Goal: Task Accomplishment & Management: Use online tool/utility

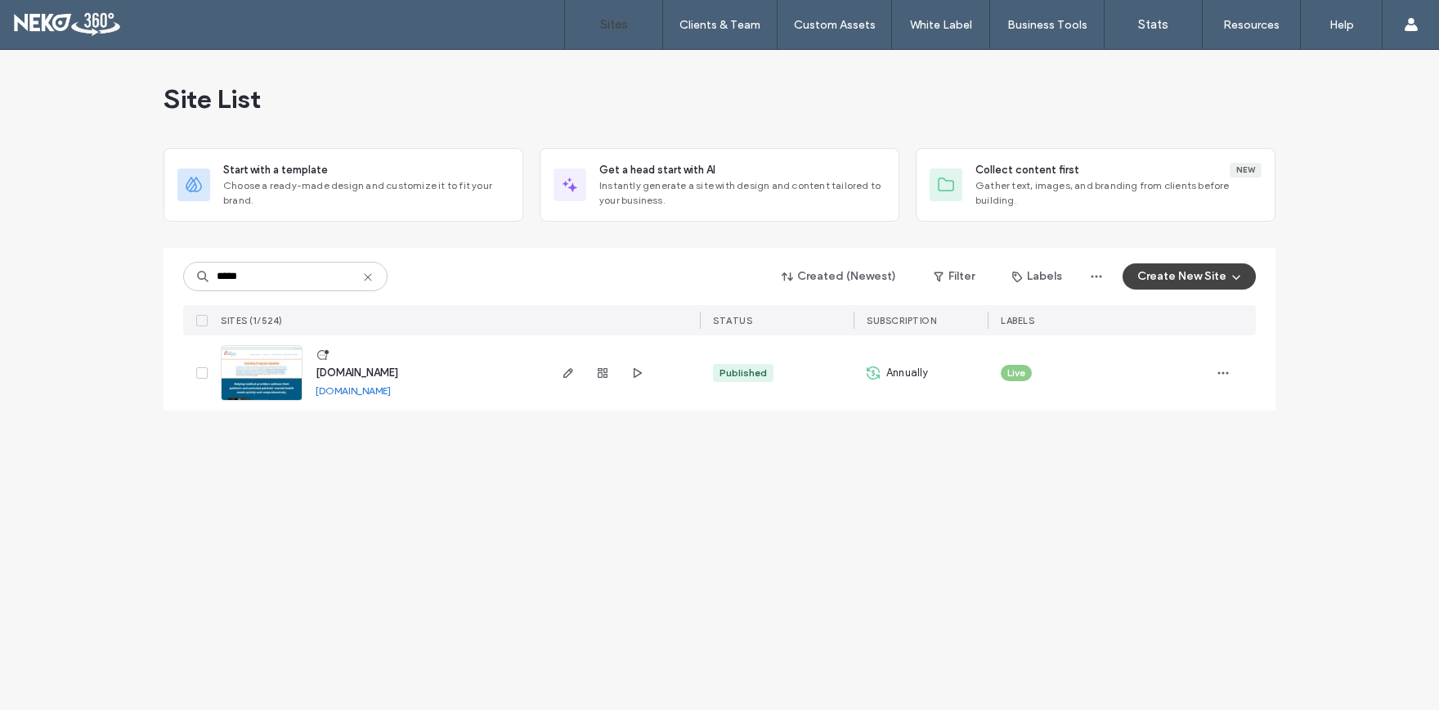
type input "*****"
click at [354, 371] on span "www.vtcpap.com" at bounding box center [357, 372] width 83 height 12
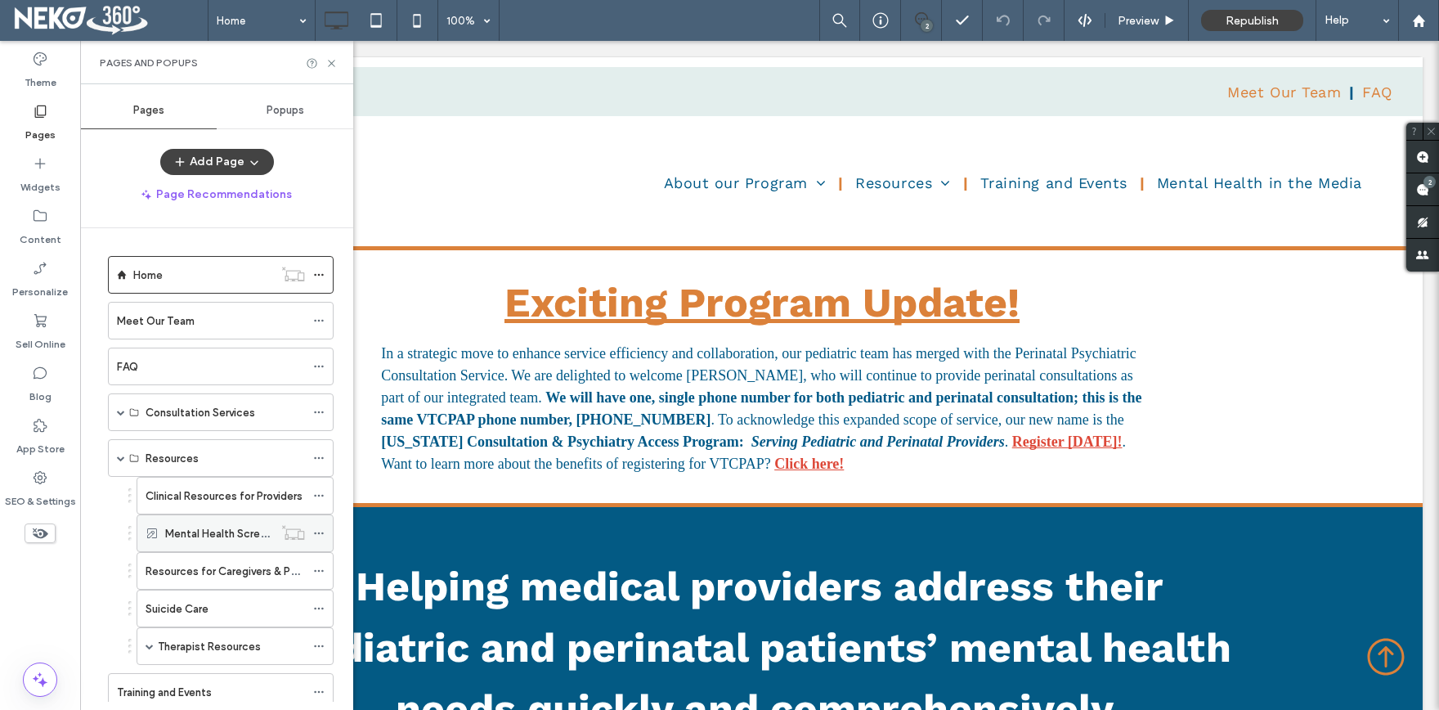
scroll to position [94, 0]
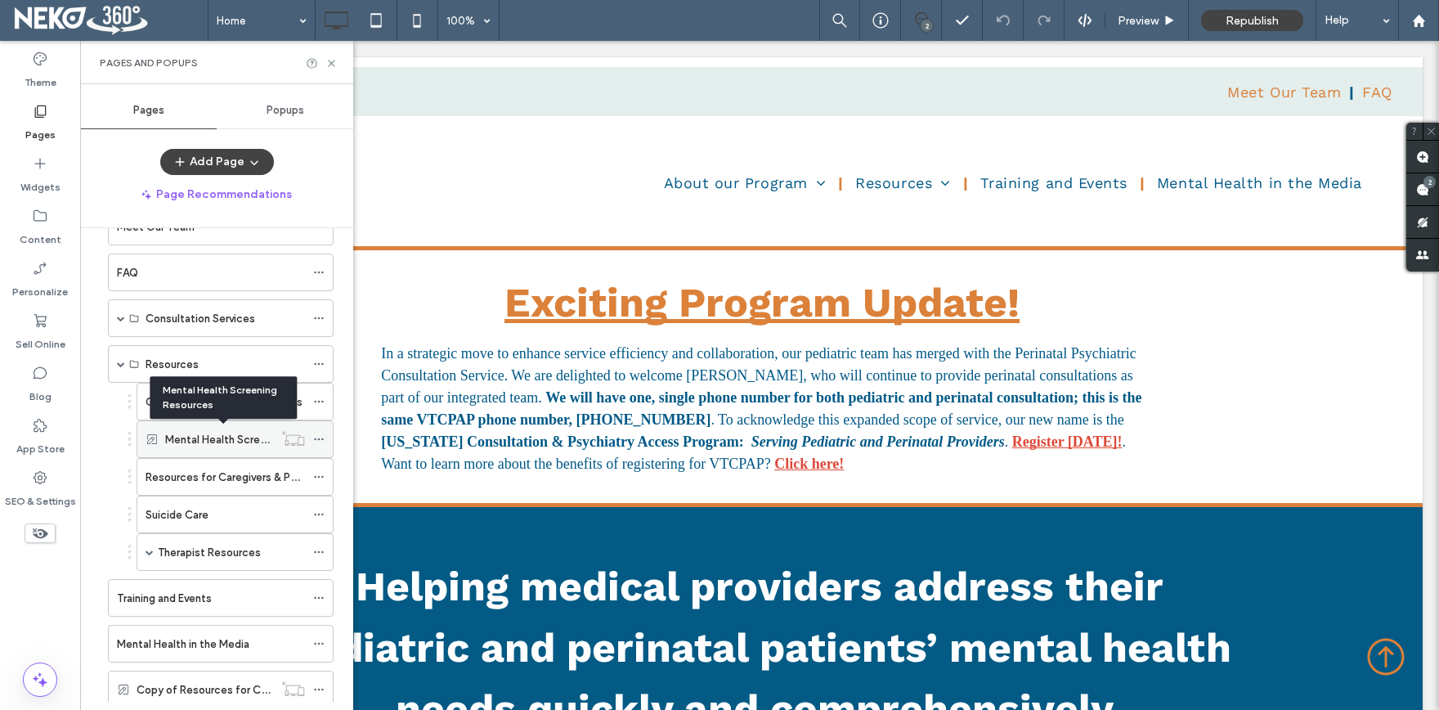
click at [217, 437] on label "Mental Health Screening Resources" at bounding box center [253, 439] width 177 height 29
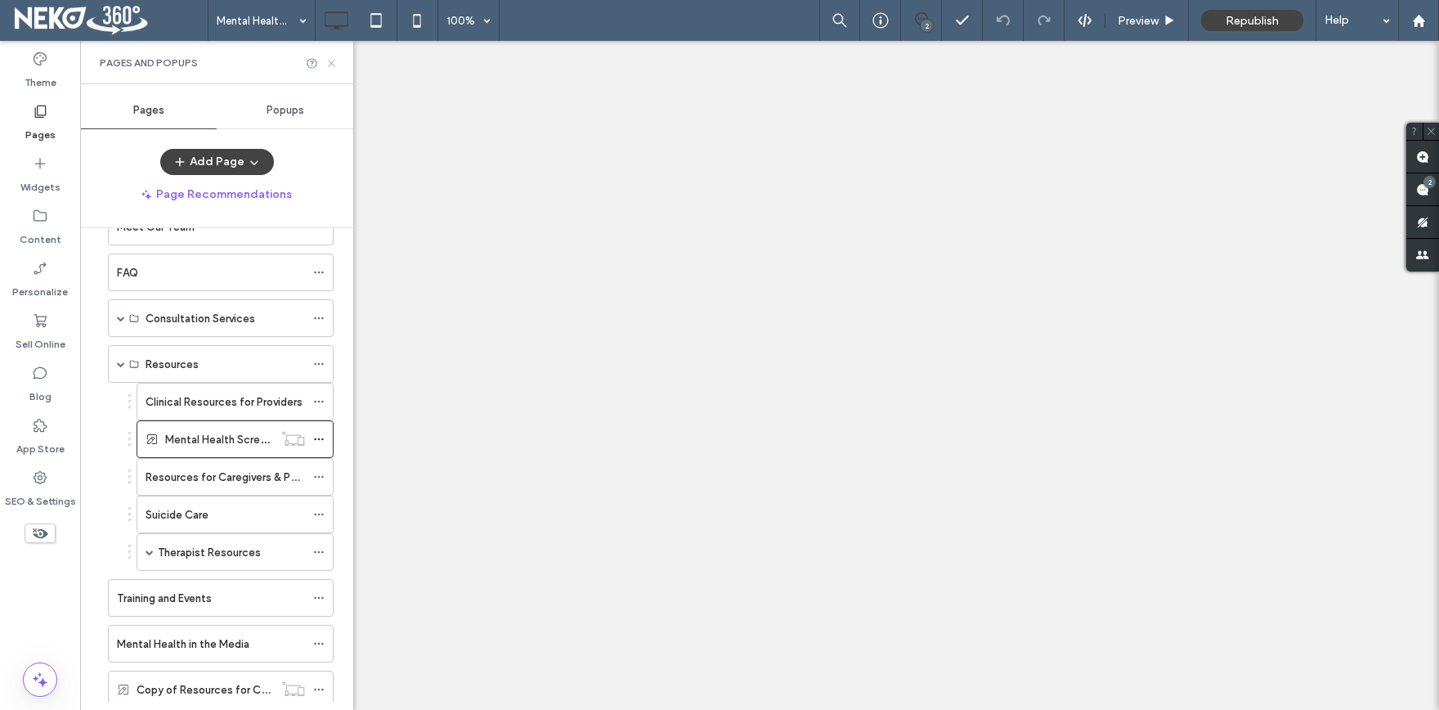
click at [329, 65] on use at bounding box center [331, 63] width 7 height 7
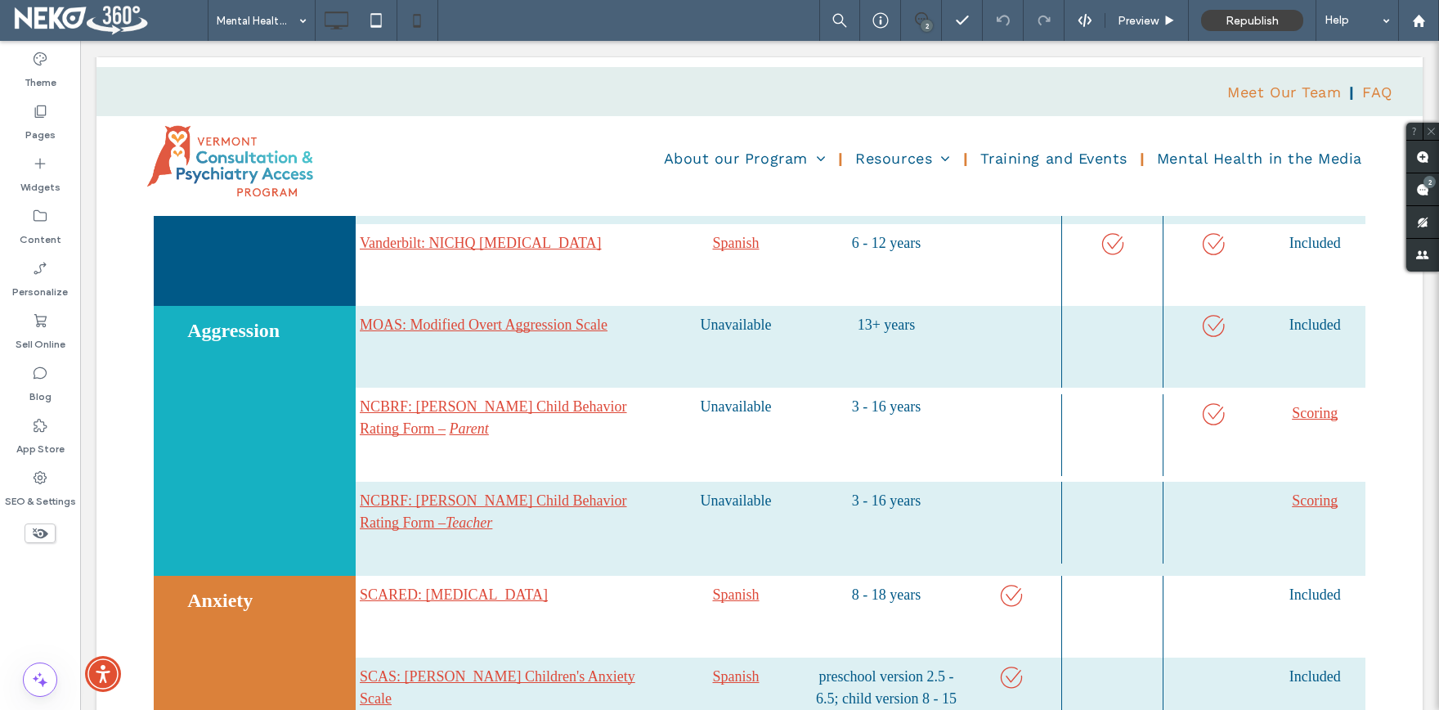
scroll to position [1079, 0]
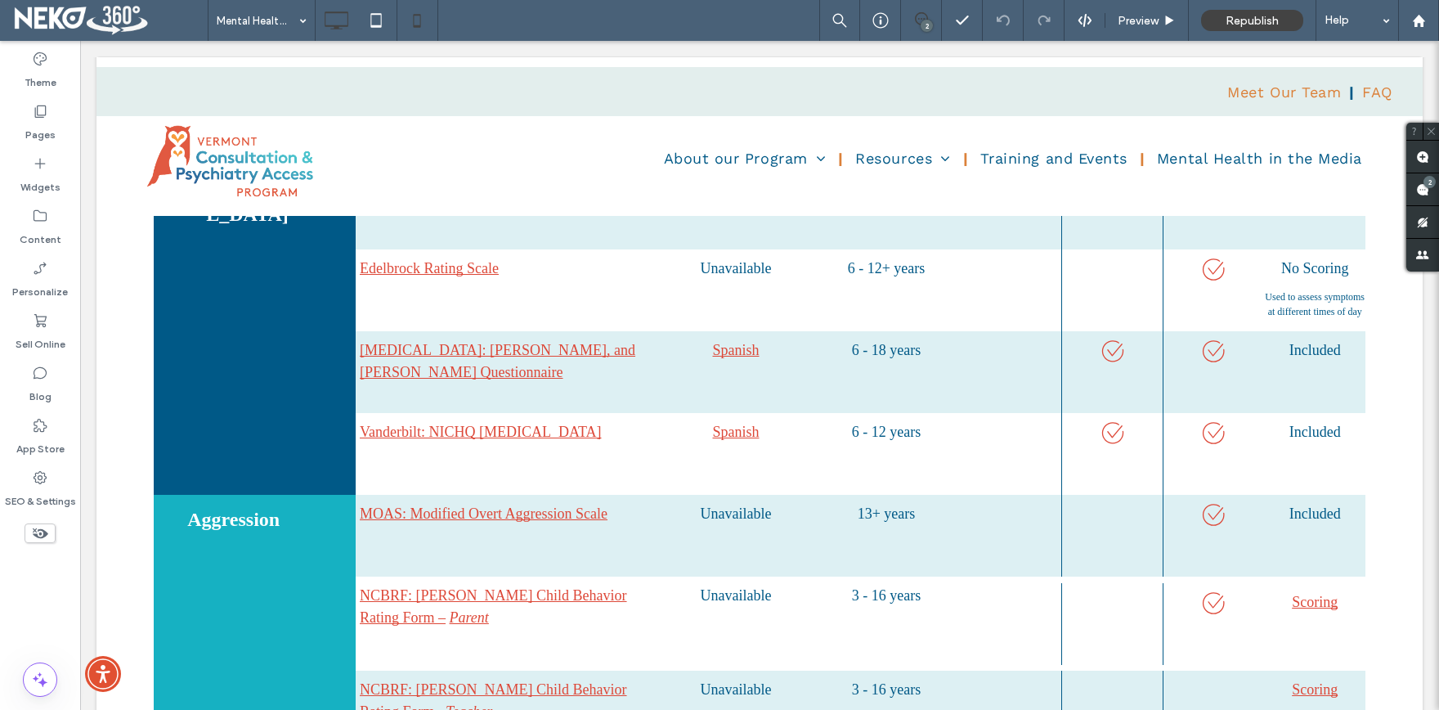
click at [415, 20] on icon at bounding box center [417, 20] width 33 height 33
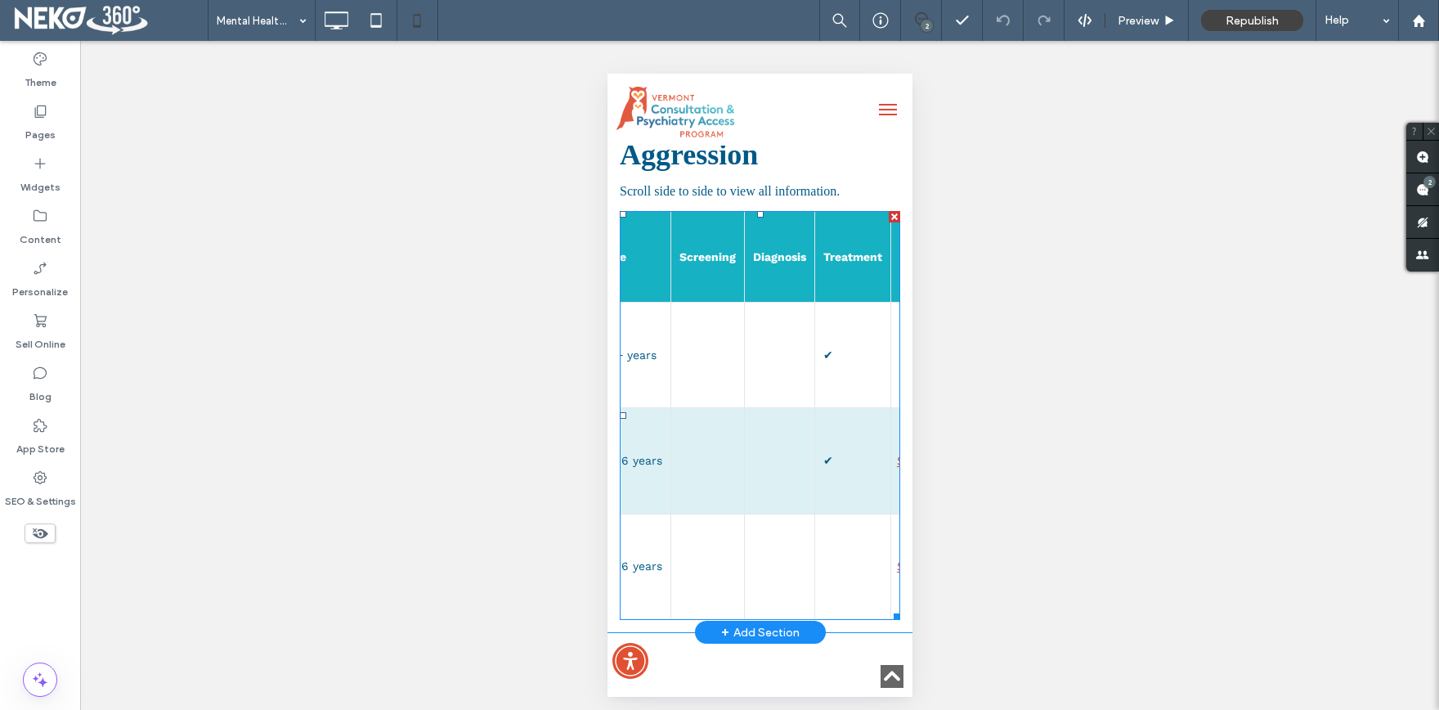
scroll to position [1439, 0]
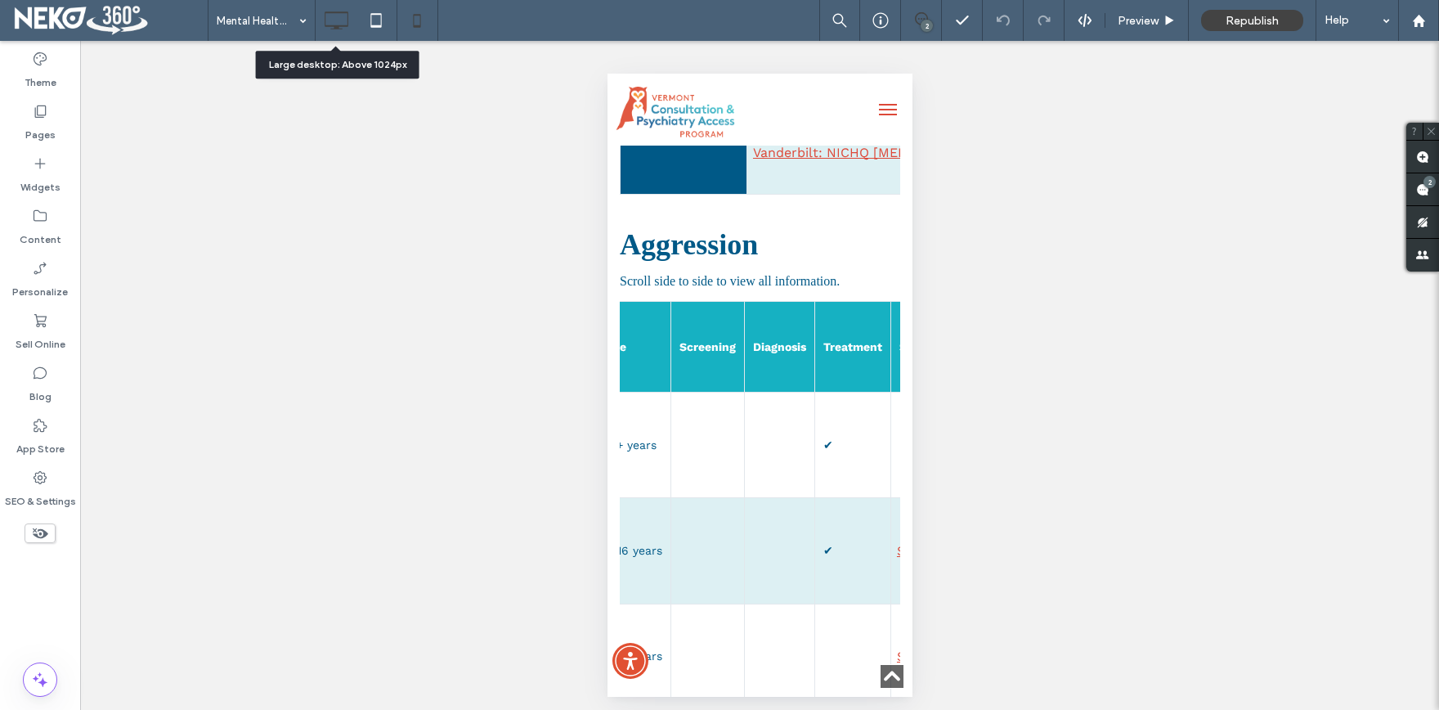
click at [343, 8] on icon at bounding box center [336, 20] width 33 height 33
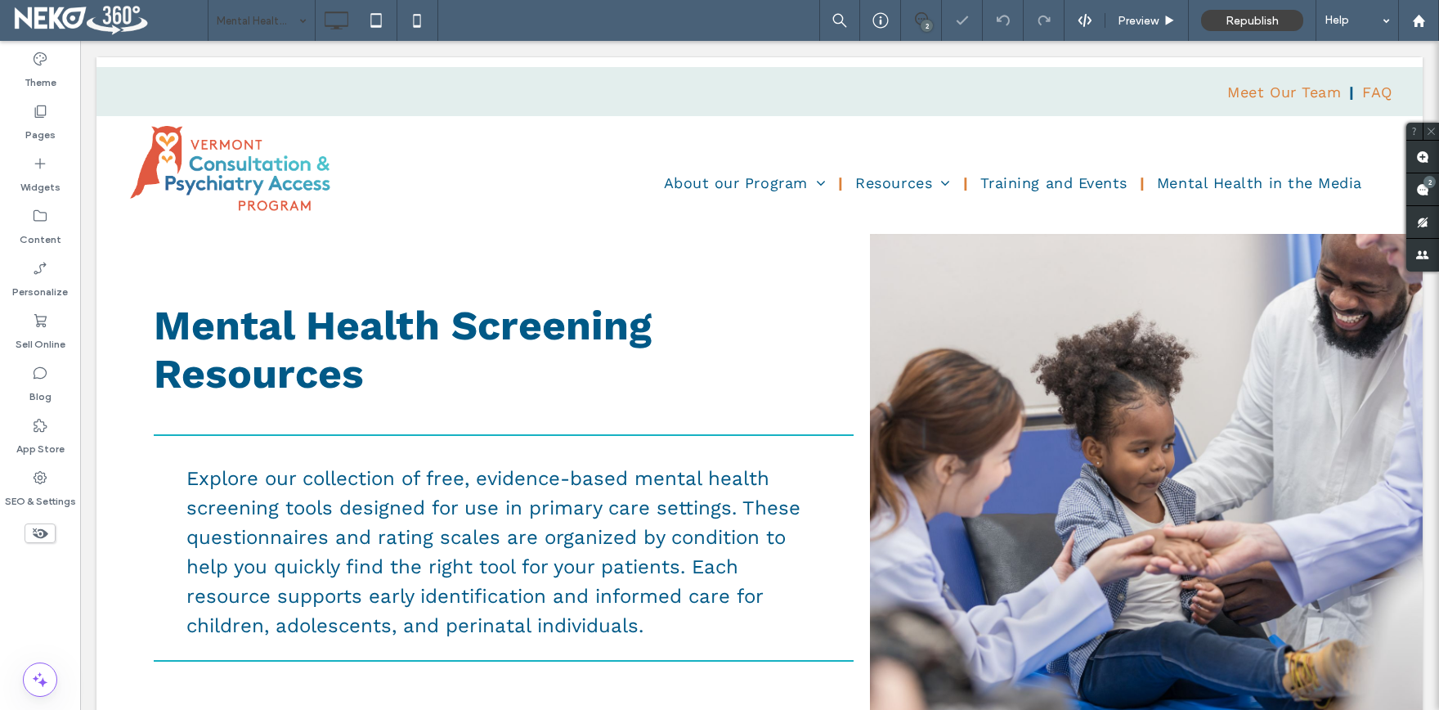
scroll to position [0, 0]
click at [299, 17] on div "Mental Health Screening Resources" at bounding box center [261, 20] width 106 height 41
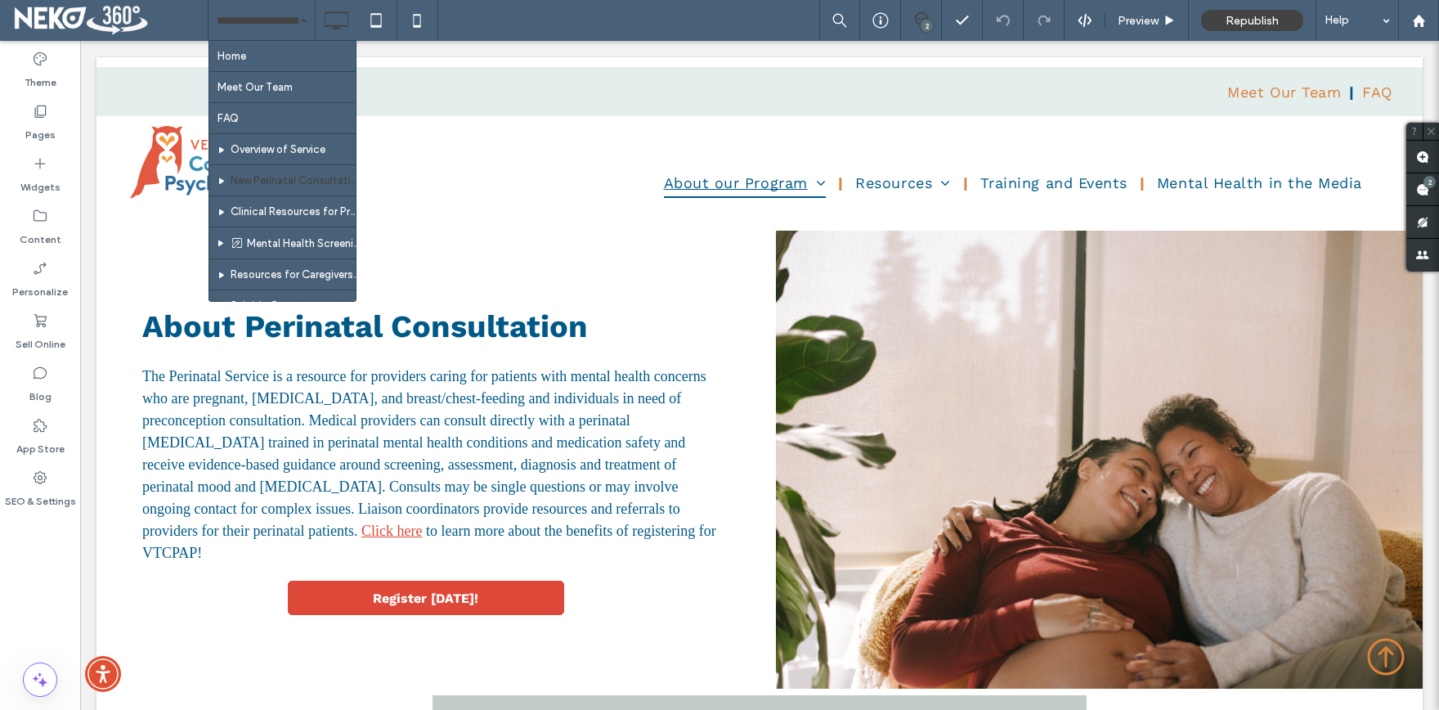
click at [293, 23] on div "Home Meet Our Team FAQ Overview of Service New Perinatal Consultation Clinical …" at bounding box center [261, 20] width 106 height 41
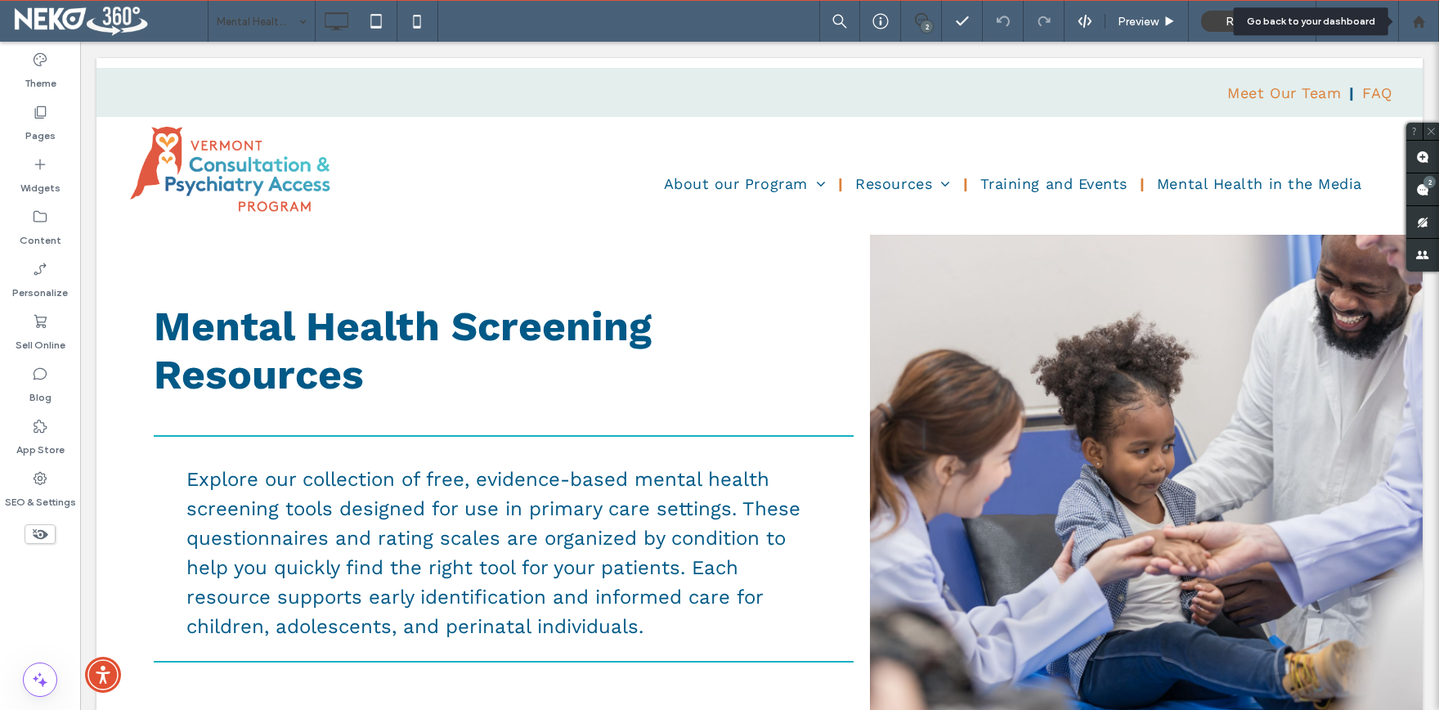
click at [1410, 14] on div at bounding box center [1418, 21] width 41 height 41
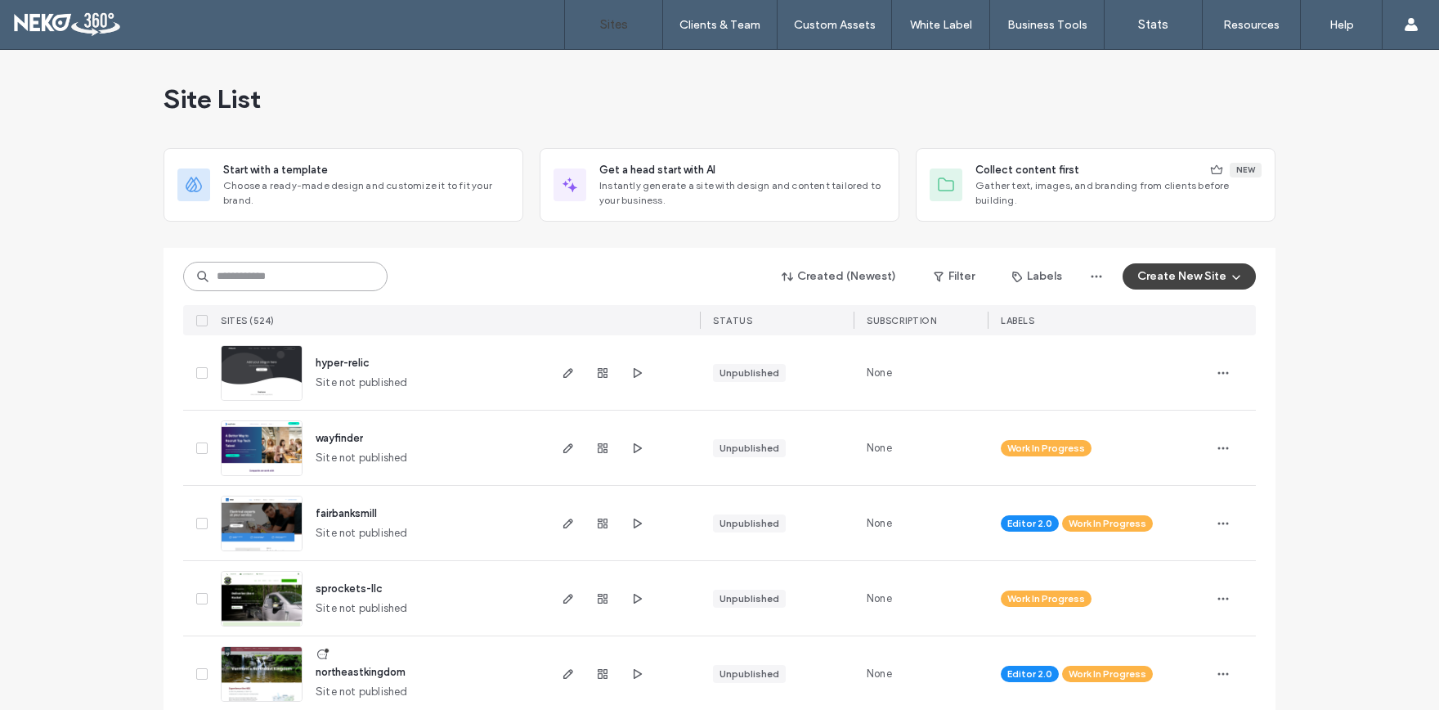
click at [354, 281] on input at bounding box center [285, 276] width 204 height 29
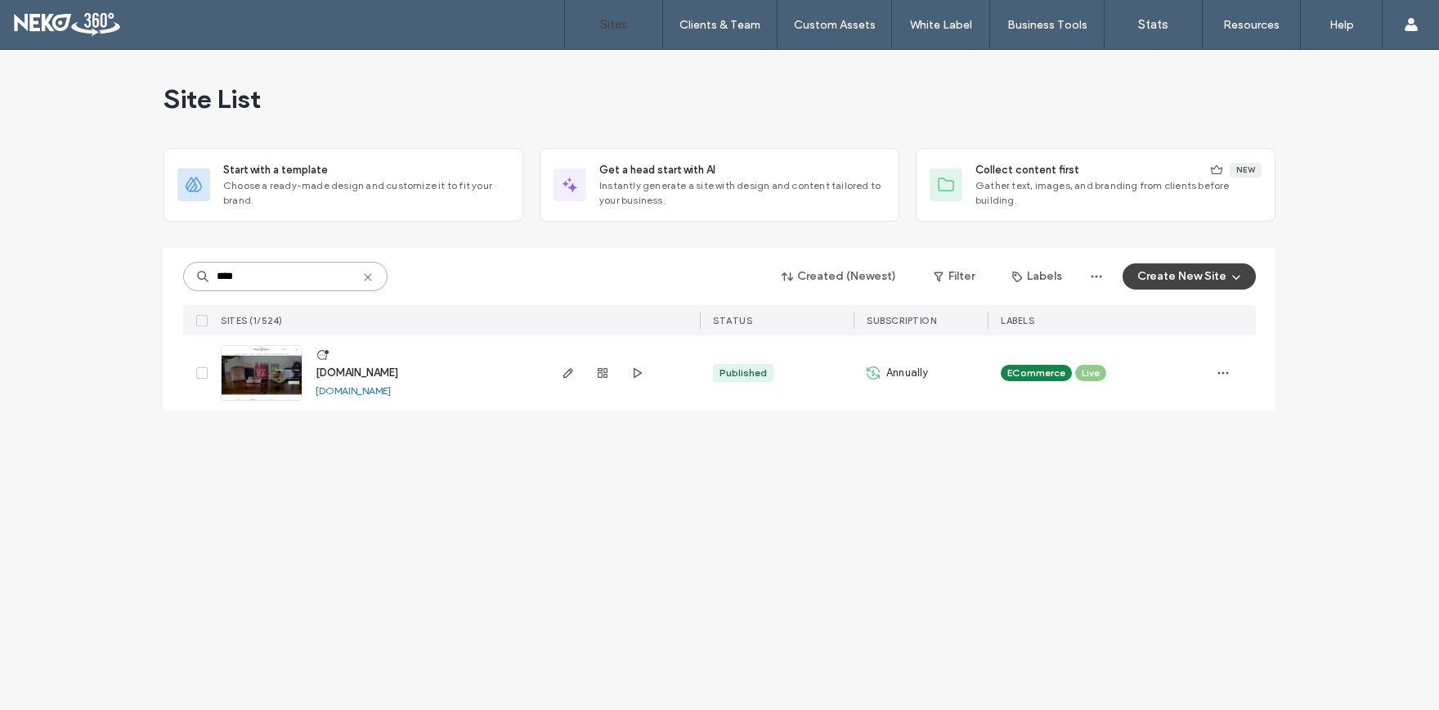
type input "****"
click at [398, 372] on span "www.auntsadiesonline.com" at bounding box center [357, 372] width 83 height 12
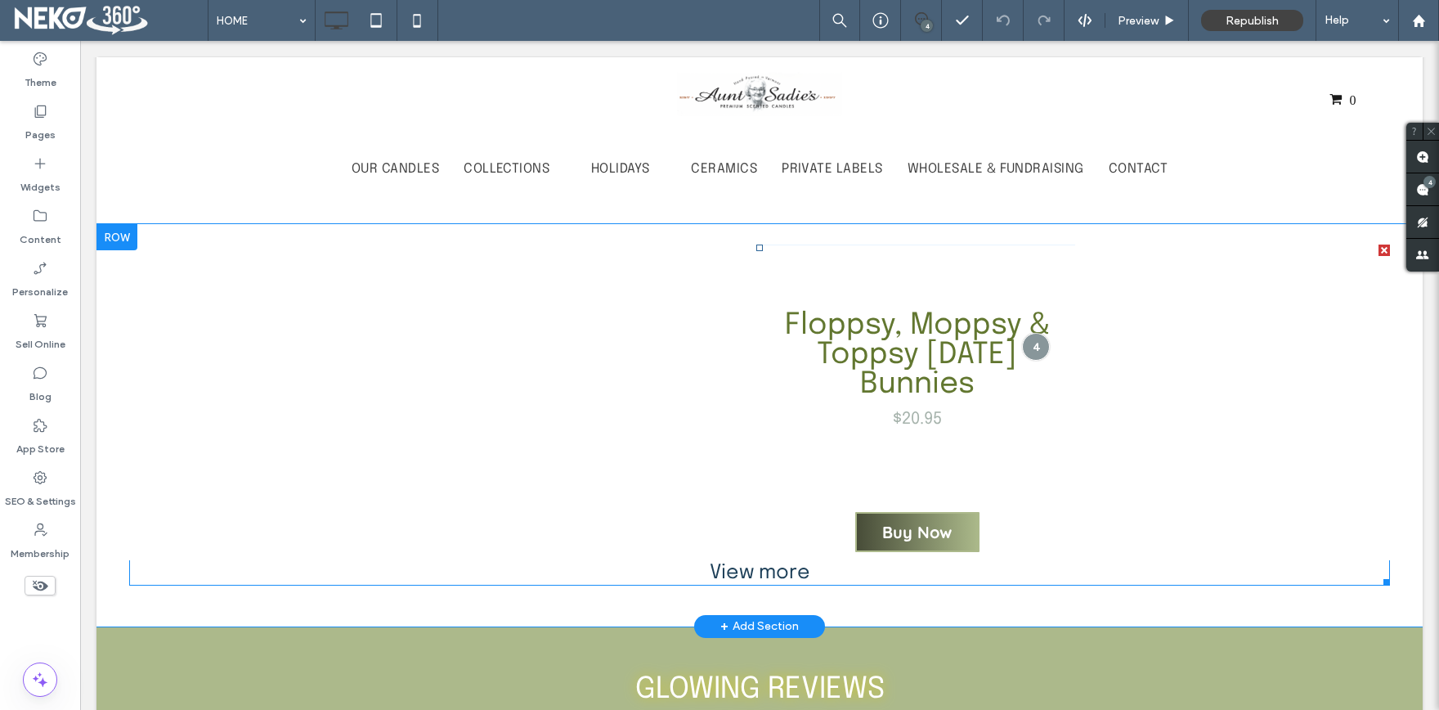
scroll to position [1799, 0]
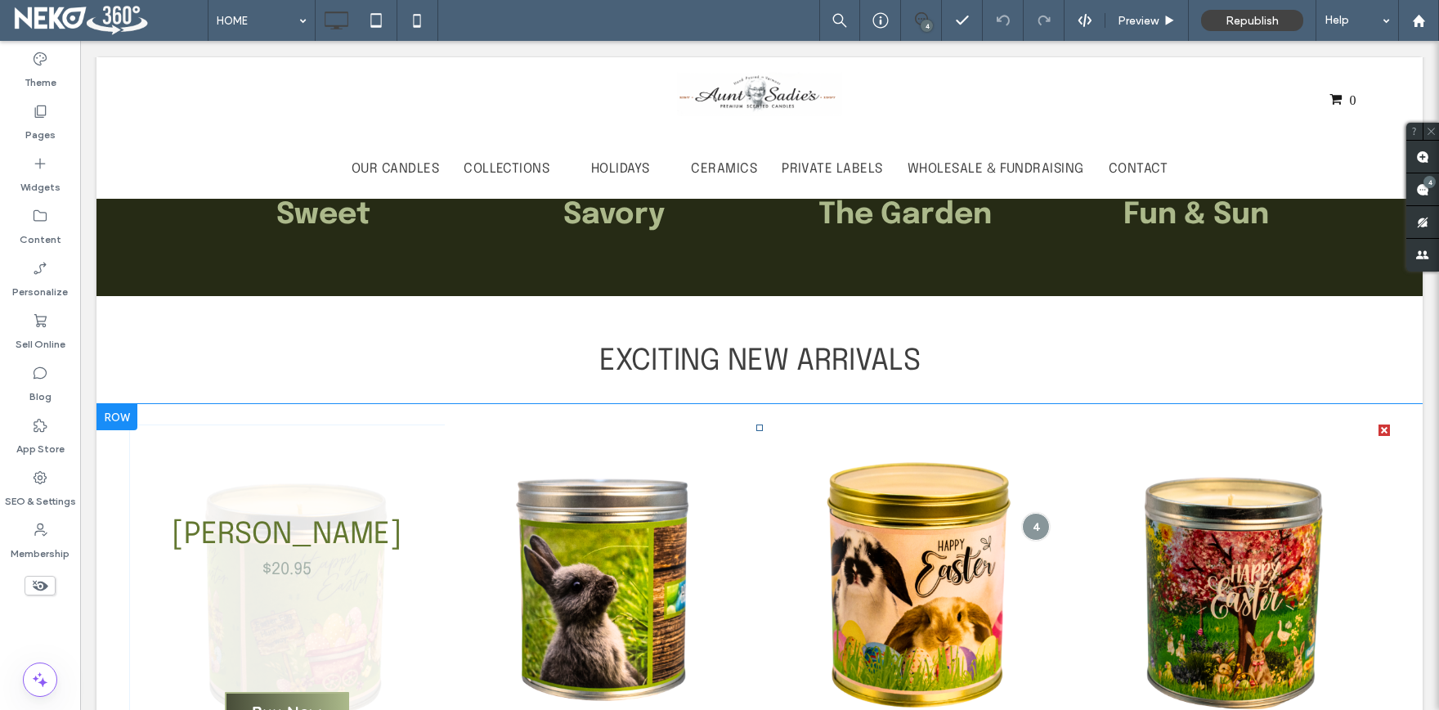
click at [437, 572] on link at bounding box center [287, 582] width 316 height 316
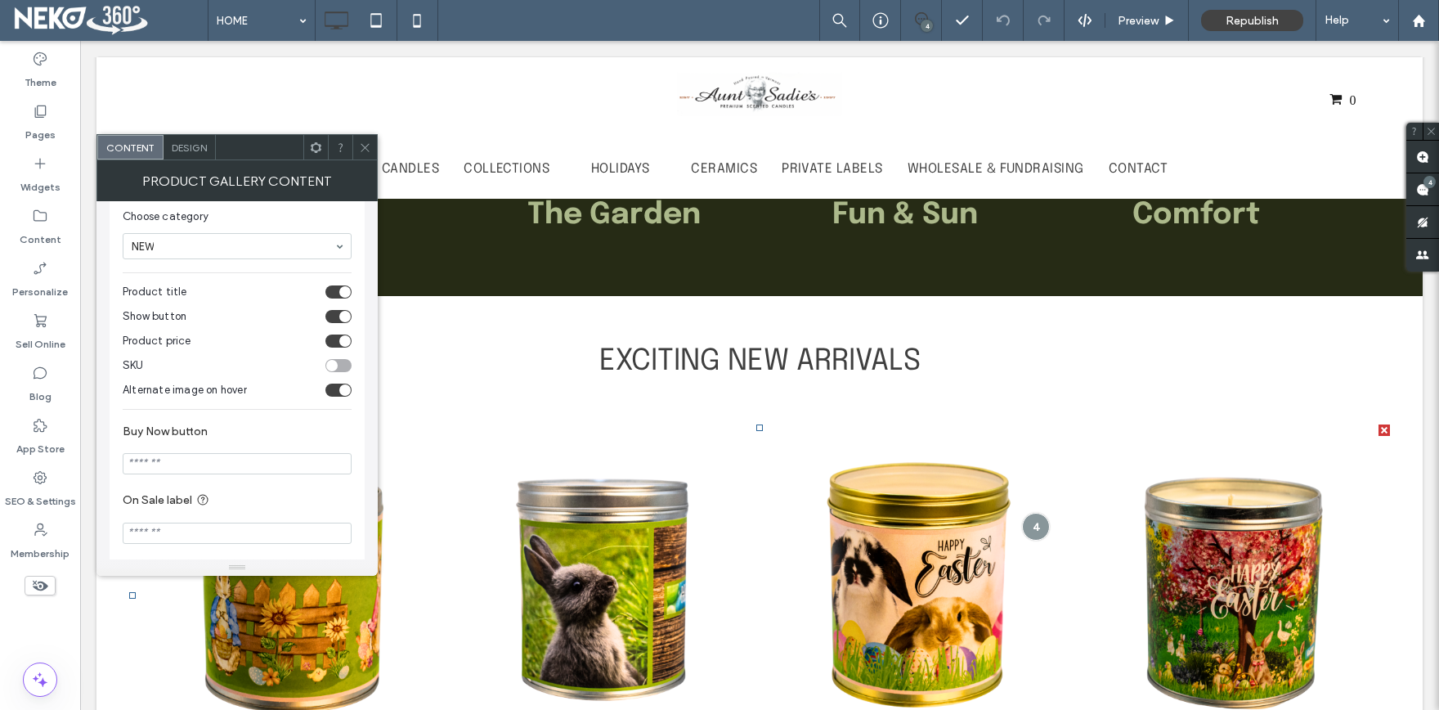
scroll to position [0, 0]
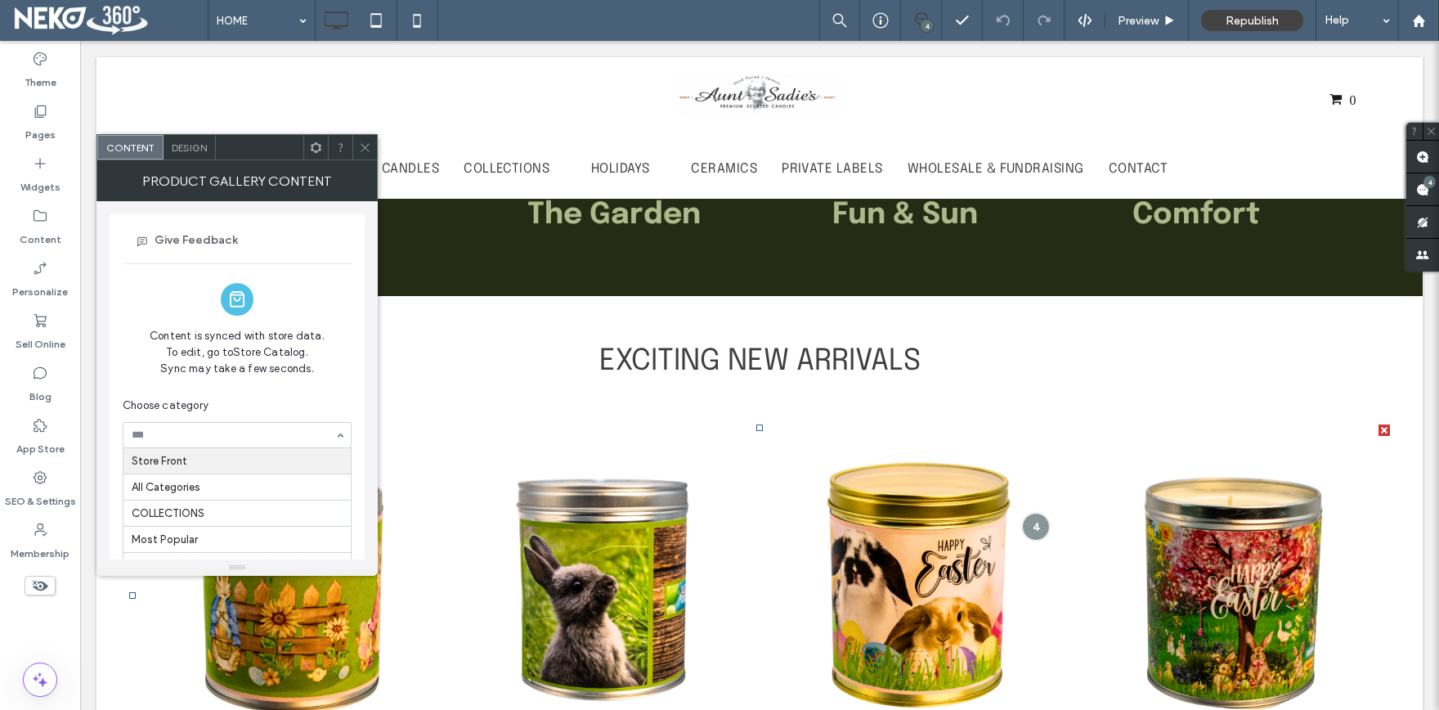
click at [269, 396] on div "Content is synced with store data. To edit, go to Store Catalog. Sync may take …" at bounding box center [237, 357] width 229 height 82
click at [39, 329] on label "Sell Online" at bounding box center [41, 340] width 50 height 23
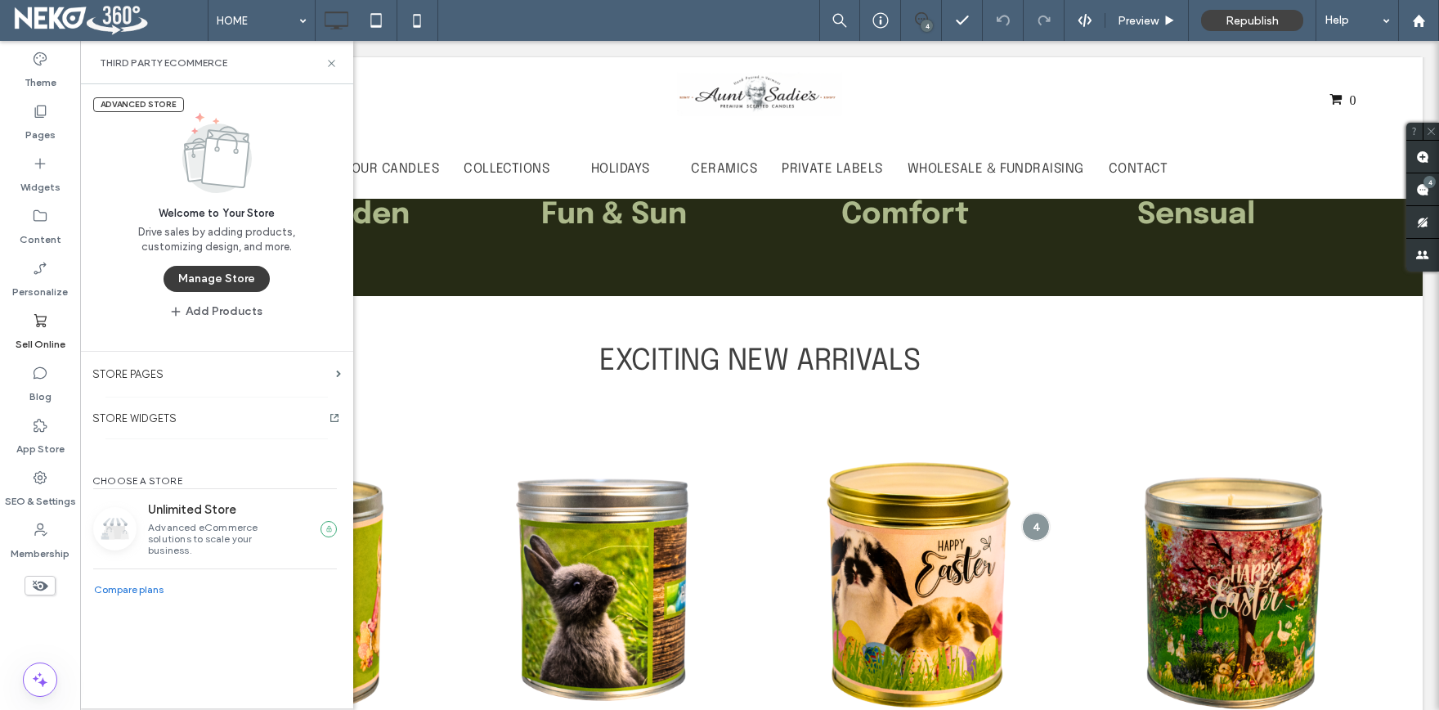
click at [193, 280] on button "Manage Store" at bounding box center [217, 279] width 106 height 26
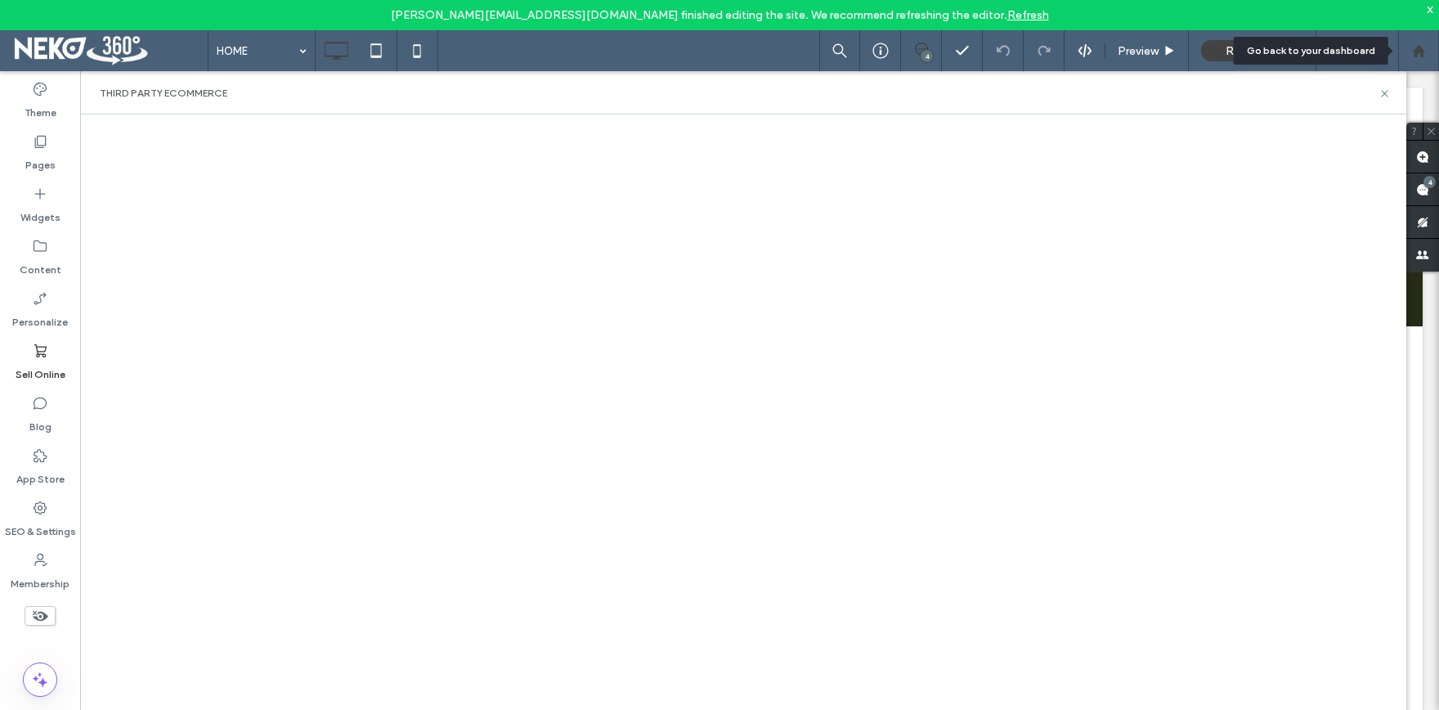
click at [1411, 56] on div at bounding box center [1418, 51] width 39 height 14
